Goal: Transaction & Acquisition: Book appointment/travel/reservation

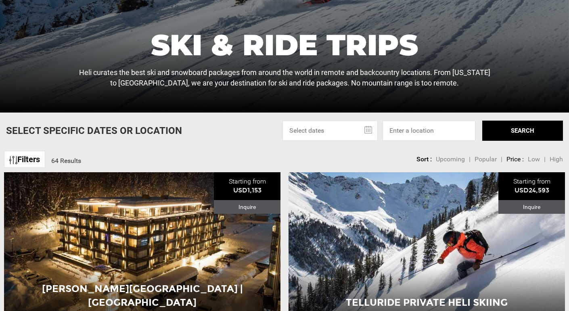
scroll to position [177, 0]
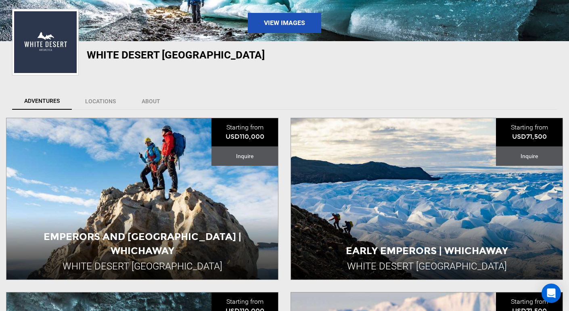
scroll to position [150, 0]
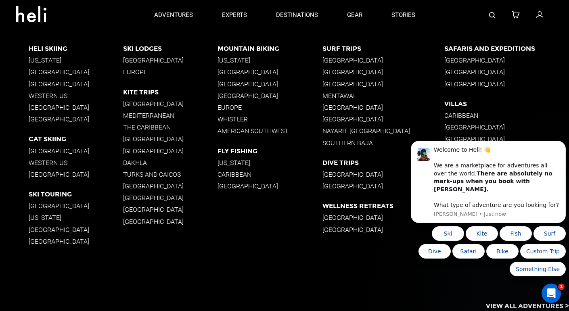
click at [168, 258] on div "Heli Skiing Alaska British Columbia South America Western US New Zealand Icelan…" at bounding box center [299, 156] width 540 height 252
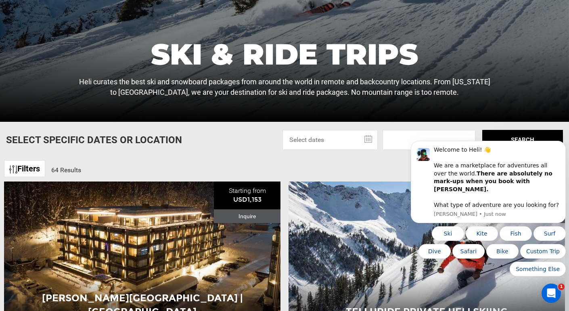
scroll to position [158, 0]
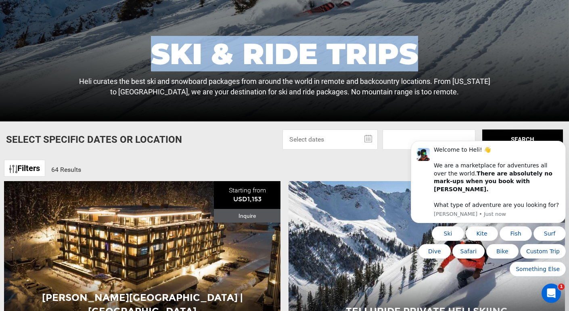
drag, startPoint x: 150, startPoint y: 53, endPoint x: 417, endPoint y: 59, distance: 266.2
click at [417, 59] on h1 "Ski & Ride Trips" at bounding box center [284, 53] width 416 height 29
